Goal: Browse casually: Explore the website without a specific task or goal

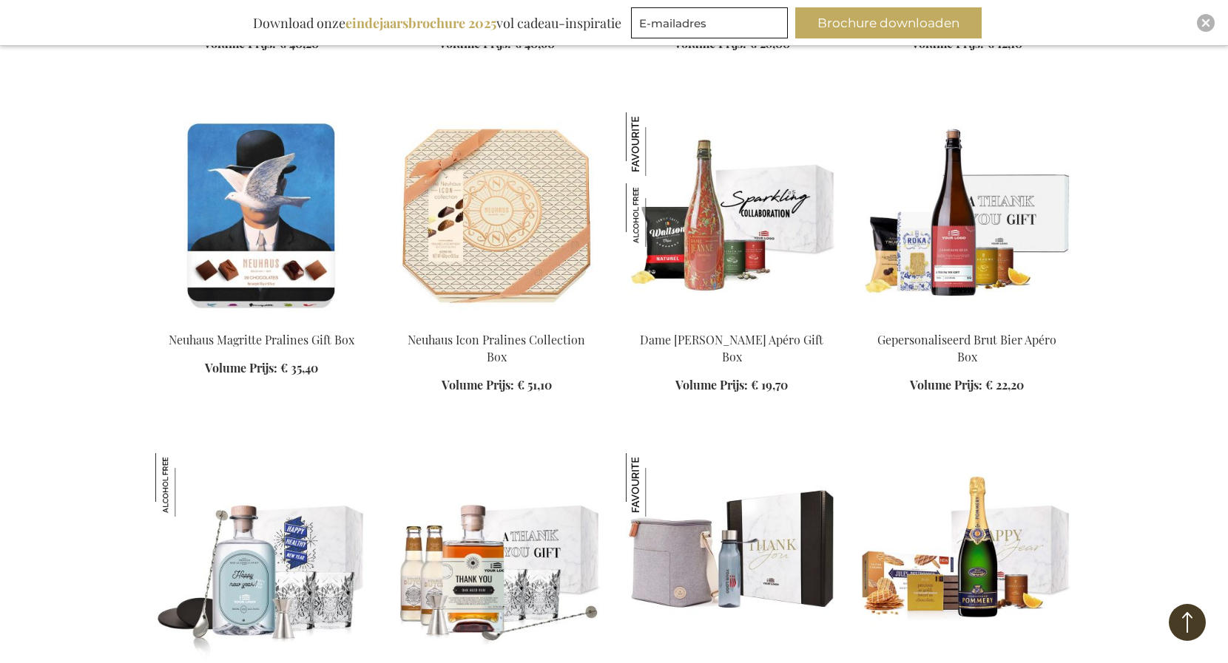
scroll to position [8381, 0]
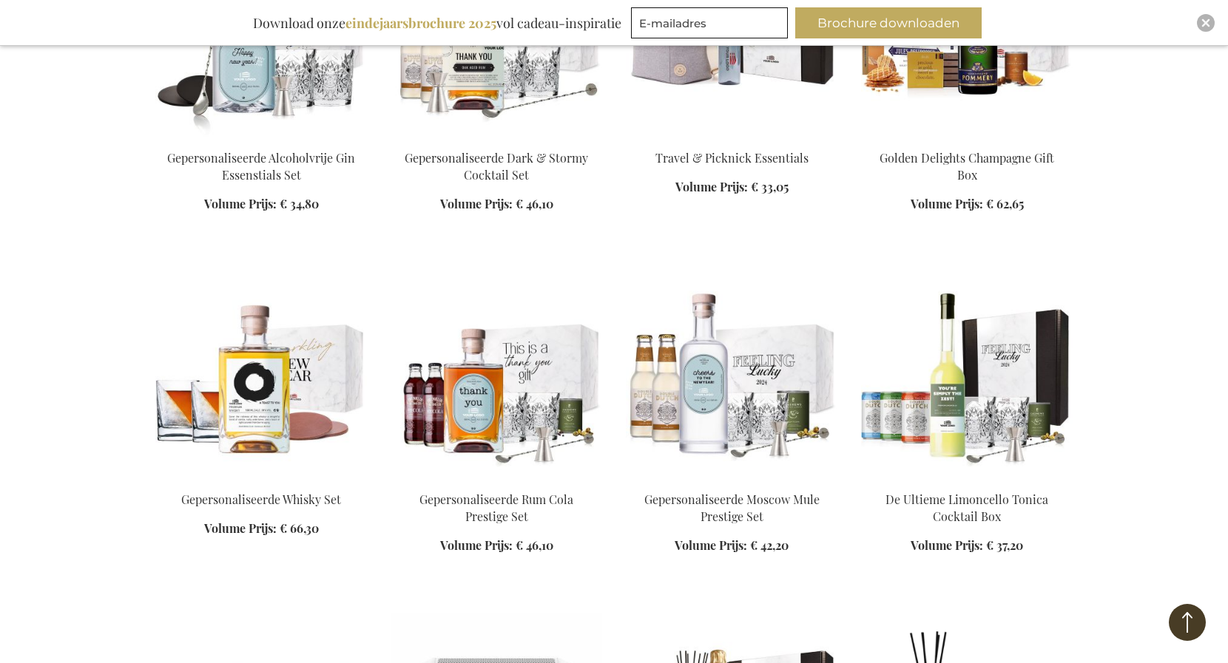
scroll to position [9120, 0]
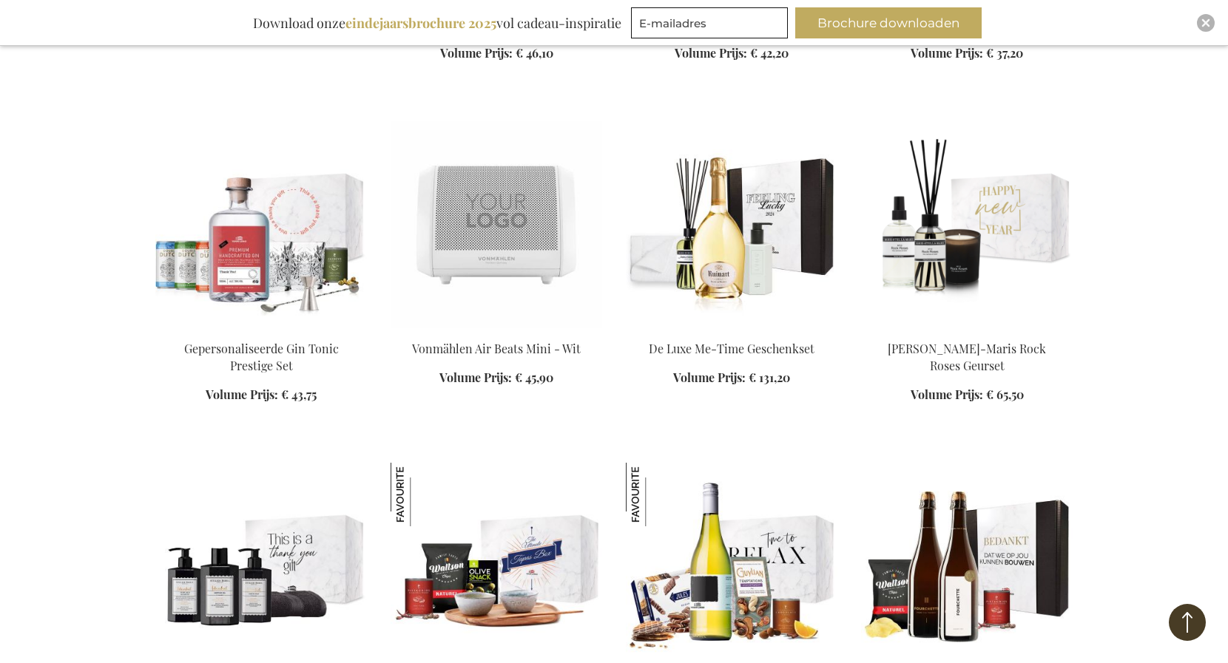
scroll to position [9613, 0]
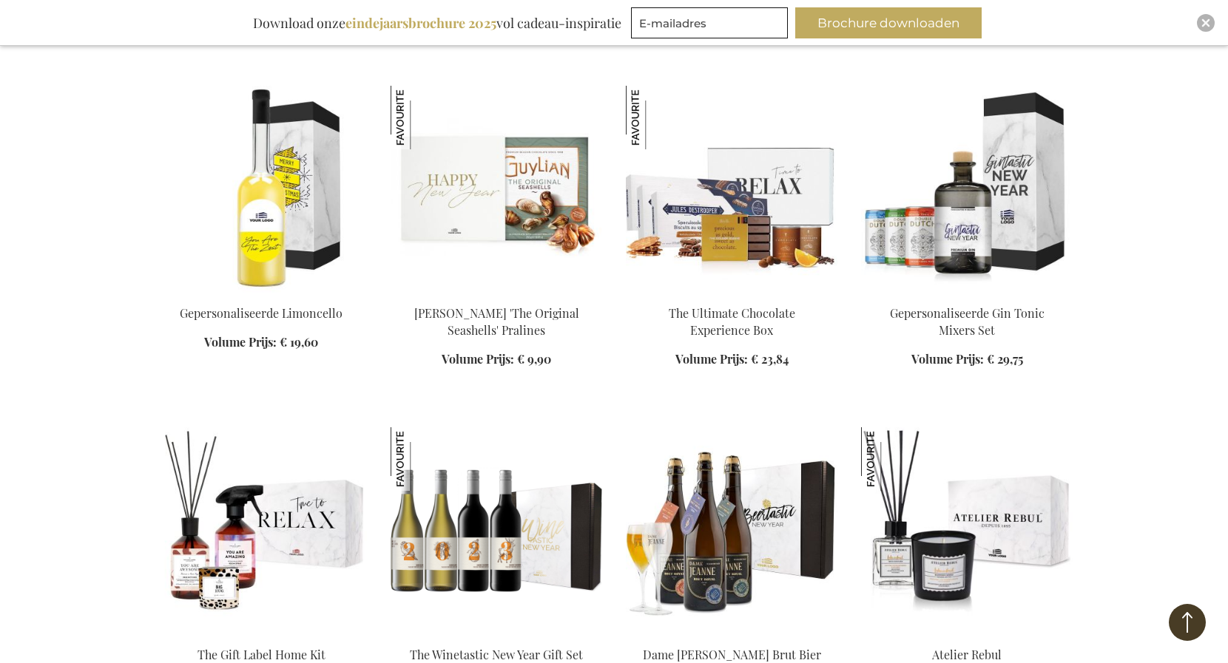
scroll to position [11339, 0]
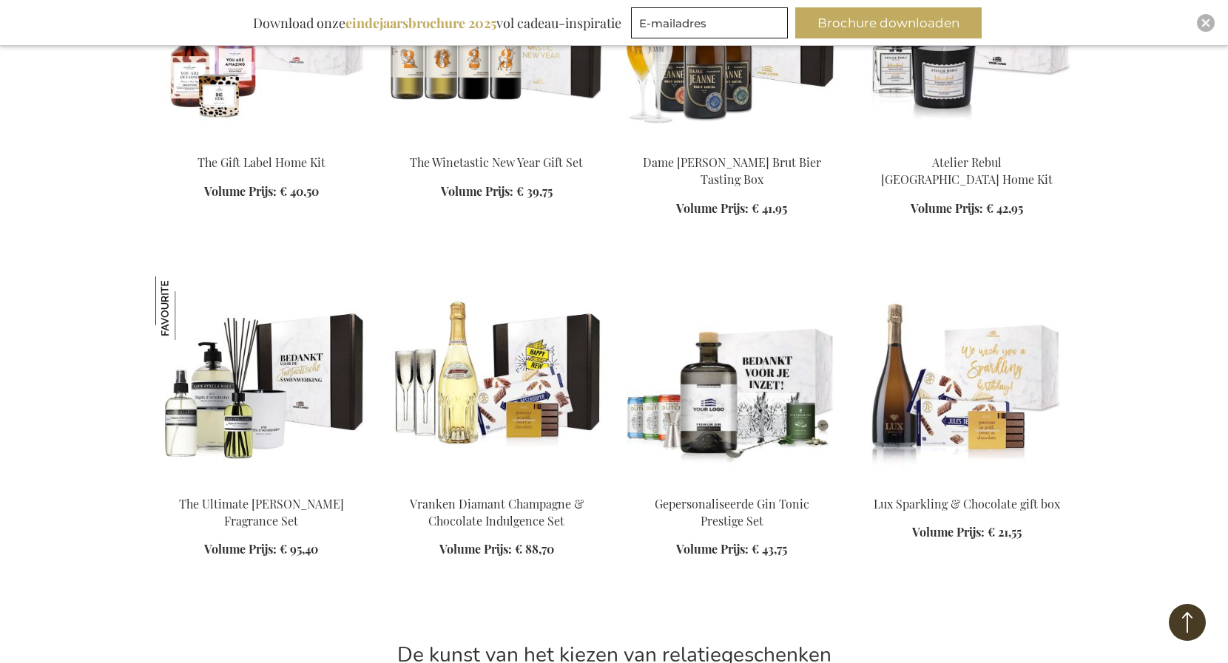
scroll to position [12078, 0]
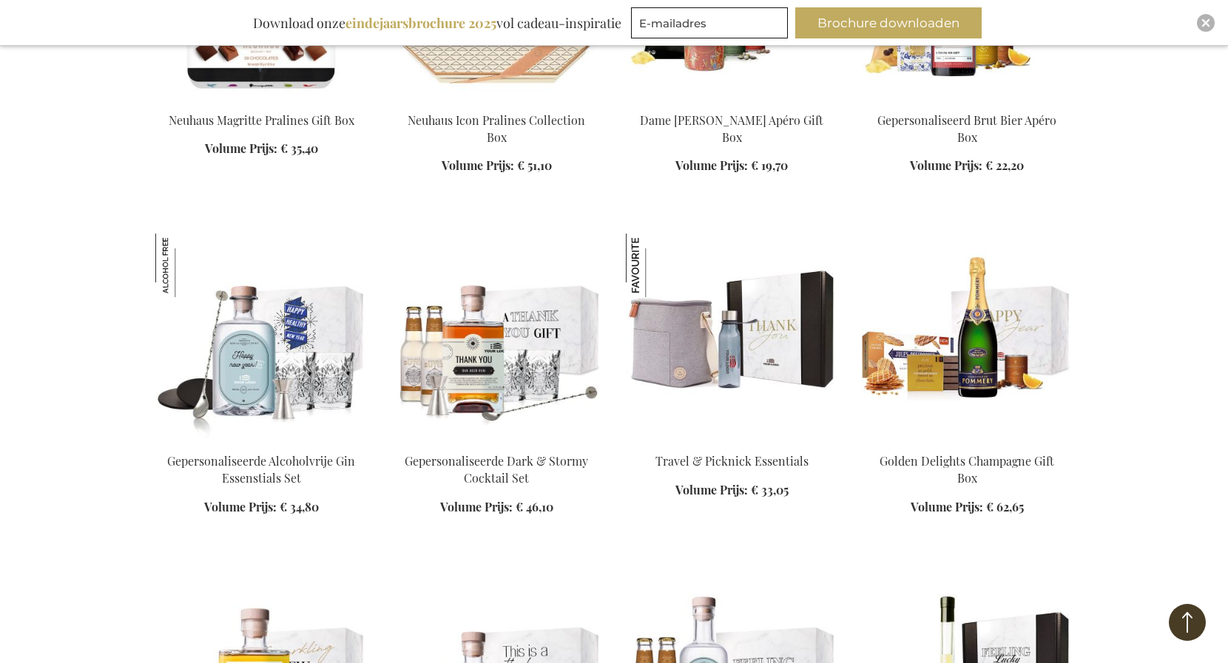
scroll to position [8381, 0]
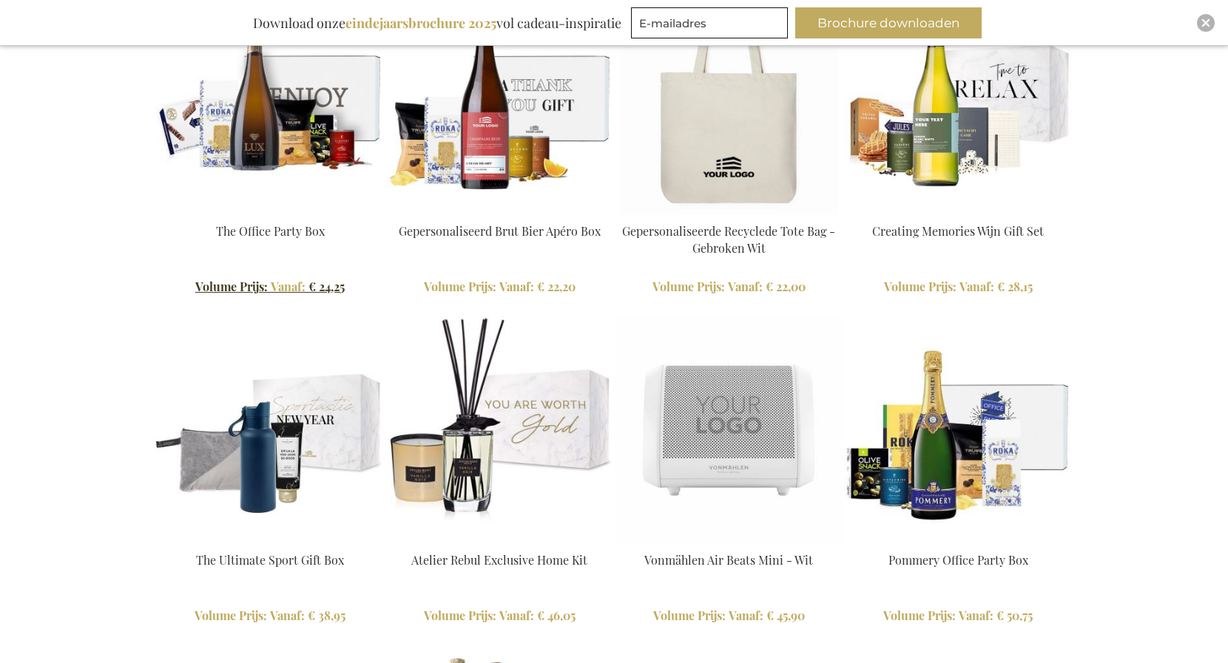
scroll to position [2213, 0]
